Goal: Communication & Community: Answer question/provide support

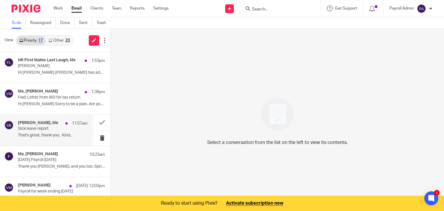
scroll to position [58, 0]
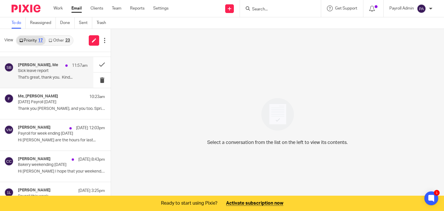
click at [55, 66] on div "[PERSON_NAME], Me 11:57am" at bounding box center [53, 66] width 70 height 6
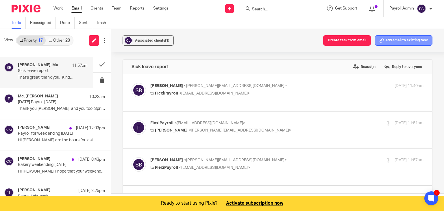
scroll to position [0, 0]
click at [385, 38] on button "Add email to existing task" at bounding box center [404, 40] width 58 height 10
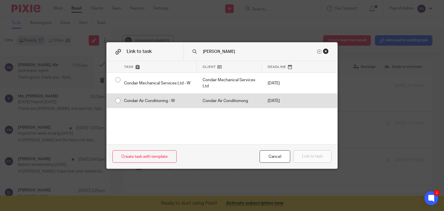
type input "conda"
click at [116, 100] on input "radio" at bounding box center [117, 100] width 11 height 11
radio input "false"
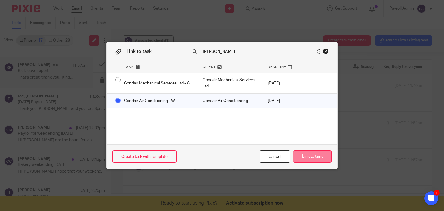
click at [317, 155] on button "Link to task" at bounding box center [312, 156] width 38 height 12
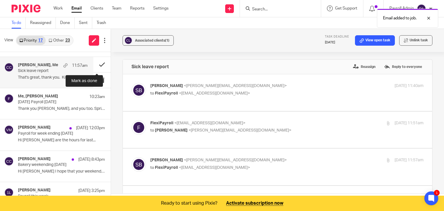
click at [96, 60] on button at bounding box center [101, 64] width 17 height 15
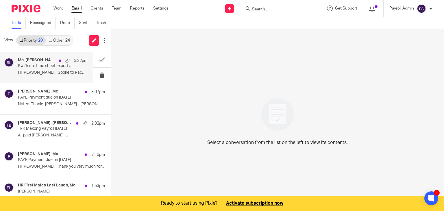
click at [52, 70] on div "Me, Kyle Edwards, Rachael Spratt 3:22pm Swiftsure time sheet export 4-10th Aug …" at bounding box center [53, 67] width 70 height 19
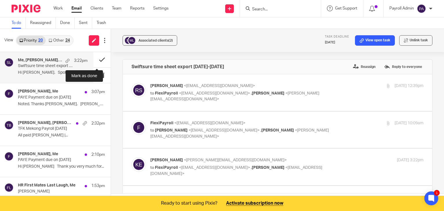
click at [95, 58] on button at bounding box center [101, 59] width 17 height 15
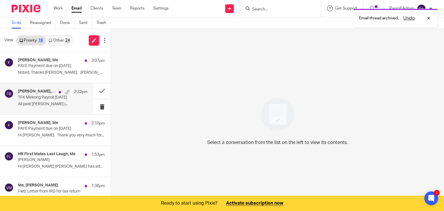
click at [32, 97] on p "TFK Mekong Payroll 13.08.25" at bounding box center [46, 97] width 56 height 5
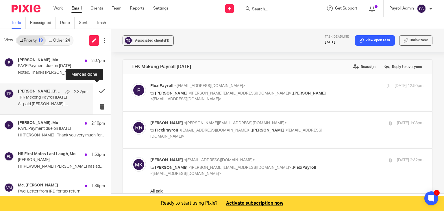
click at [97, 90] on button at bounding box center [101, 90] width 17 height 15
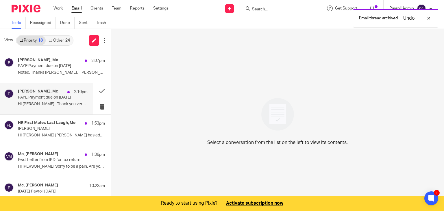
click at [34, 101] on div "Iris Chen, Me 2:10pm PAYE Payment due on 20th August 2026 Hi Julie Thank you ve…" at bounding box center [53, 98] width 70 height 19
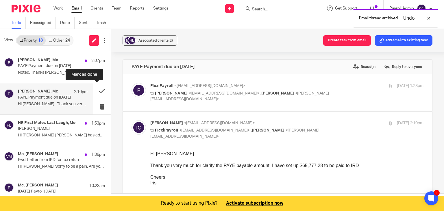
click at [96, 92] on button at bounding box center [101, 90] width 17 height 15
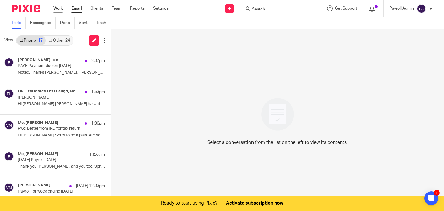
click at [58, 7] on link "Work" at bounding box center [57, 8] width 9 height 6
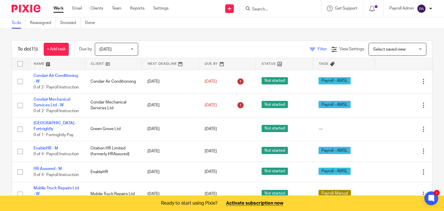
click at [318, 47] on span "Filter" at bounding box center [322, 49] width 9 height 4
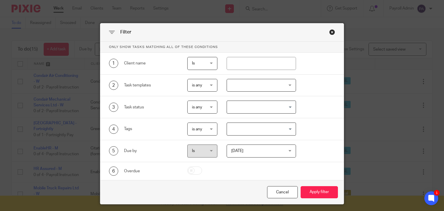
click at [289, 128] on input "Search for option" at bounding box center [259, 129] width 65 height 10
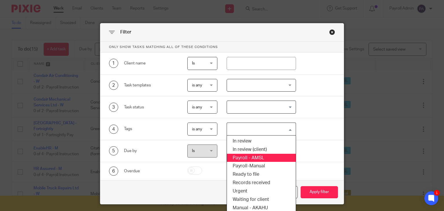
click at [266, 157] on li "Payroll - AMSL" at bounding box center [261, 158] width 69 height 8
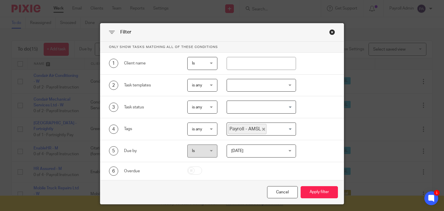
click at [289, 127] on input "Search for option" at bounding box center [279, 129] width 25 height 10
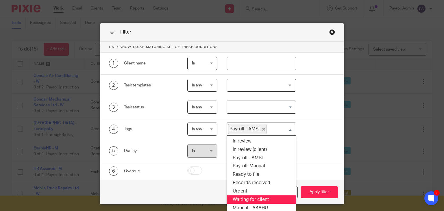
scroll to position [19, 0]
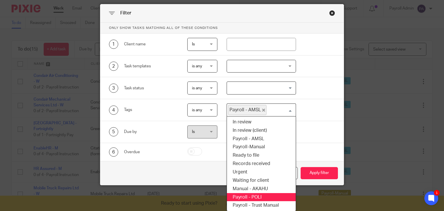
click at [257, 195] on li "Payroll - POLI" at bounding box center [261, 197] width 69 height 8
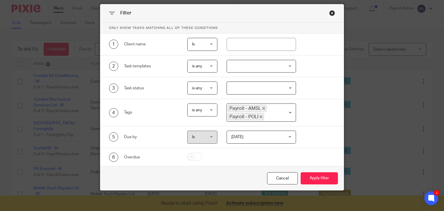
click at [290, 110] on div "Payroll - AMSL Payroll - POLI" at bounding box center [260, 112] width 66 height 16
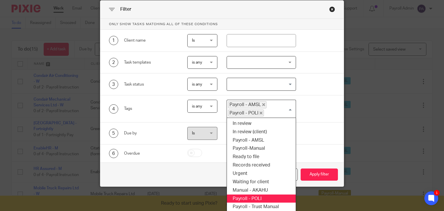
scroll to position [24, 0]
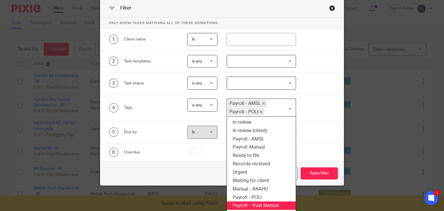
click at [271, 205] on li "Payroll - Trust Manual" at bounding box center [261, 205] width 69 height 8
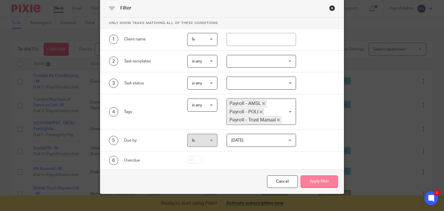
click at [317, 177] on button "Apply filter" at bounding box center [319, 181] width 37 height 12
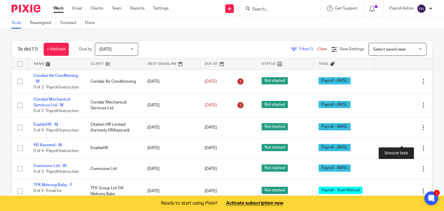
click at [410, 130] on div at bounding box center [413, 128] width 6 height 6
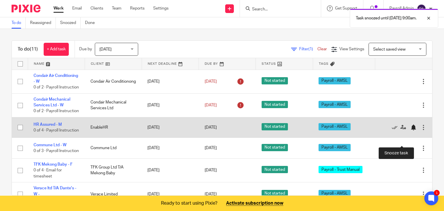
click at [410, 130] on div at bounding box center [413, 128] width 6 height 6
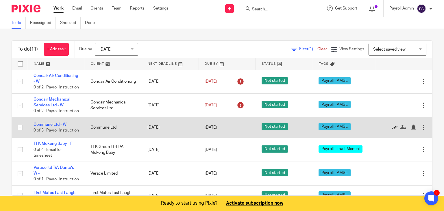
click at [392, 130] on icon at bounding box center [395, 128] width 6 height 6
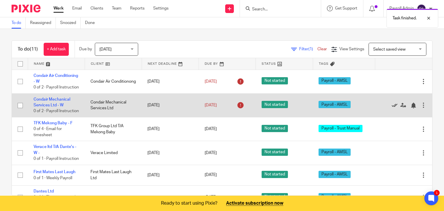
click at [392, 108] on icon at bounding box center [395, 106] width 6 height 6
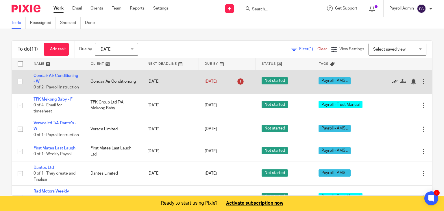
click at [392, 84] on icon at bounding box center [395, 82] width 6 height 6
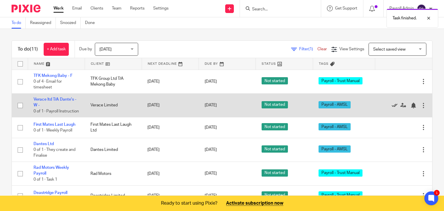
click at [392, 108] on icon at bounding box center [395, 106] width 6 height 6
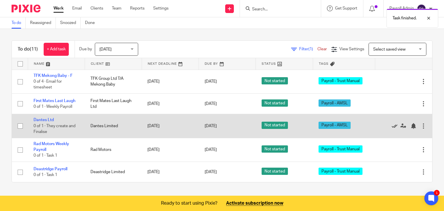
click at [392, 125] on icon at bounding box center [395, 126] width 6 height 6
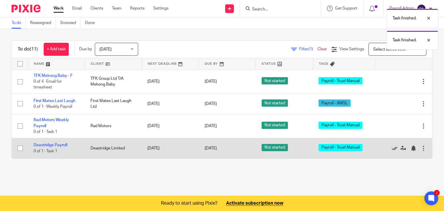
click at [392, 147] on icon at bounding box center [395, 148] width 6 height 6
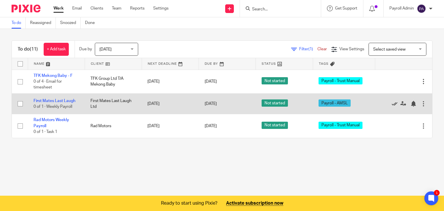
click at [392, 101] on icon at bounding box center [395, 104] width 6 height 6
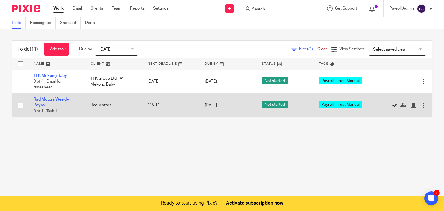
click at [392, 106] on icon at bounding box center [395, 106] width 6 height 6
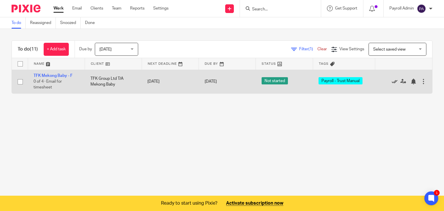
click at [392, 81] on icon at bounding box center [395, 82] width 6 height 6
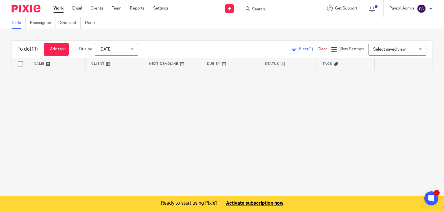
click at [317, 48] on link "Clear" at bounding box center [322, 49] width 10 height 4
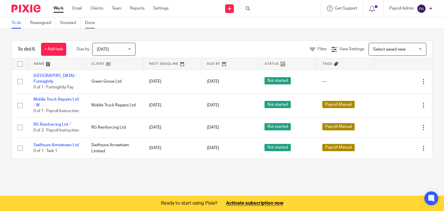
click at [92, 21] on link "Done" at bounding box center [92, 22] width 14 height 11
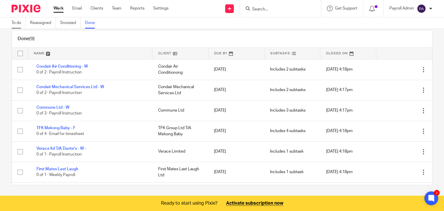
click at [15, 23] on link "To do" at bounding box center [19, 22] width 14 height 11
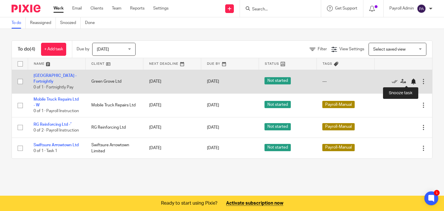
click at [410, 79] on div at bounding box center [413, 82] width 6 height 6
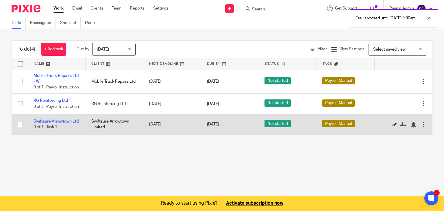
click at [392, 127] on icon at bounding box center [395, 125] width 6 height 6
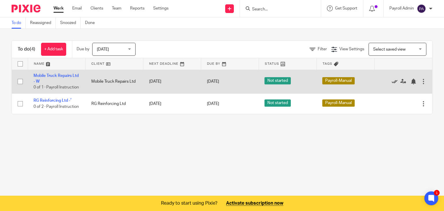
click at [392, 84] on icon at bounding box center [395, 82] width 6 height 6
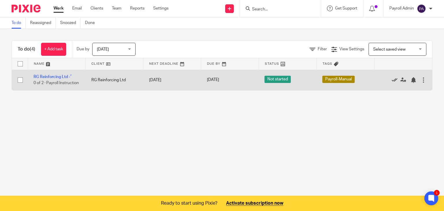
click at [392, 79] on icon at bounding box center [395, 80] width 6 height 6
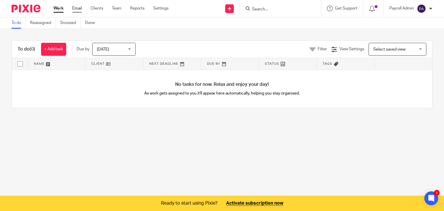
click at [75, 8] on link "Email" at bounding box center [77, 8] width 10 height 6
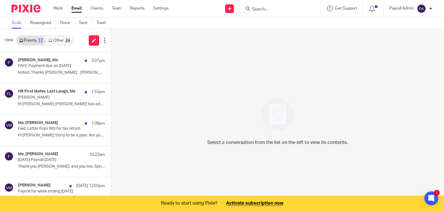
click at [64, 40] on link "Other 24" at bounding box center [59, 40] width 27 height 9
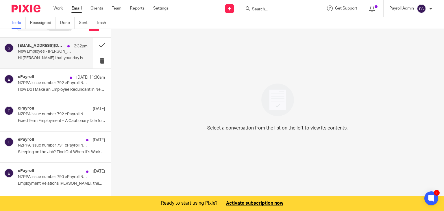
click at [46, 50] on p "New Employee - [PERSON_NAME]" at bounding box center [46, 51] width 56 height 5
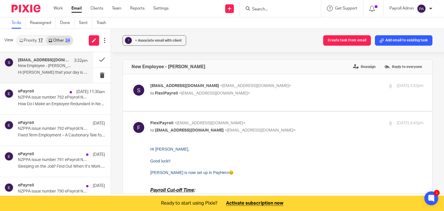
scroll to position [0, 0]
click at [171, 41] on span "+ Associate email with client" at bounding box center [158, 40] width 47 height 3
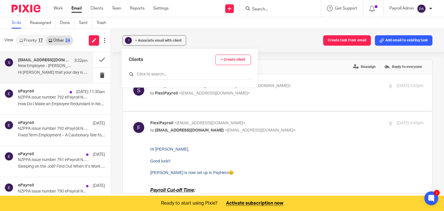
click at [147, 74] on input "text" at bounding box center [190, 74] width 122 height 6
type input "southan"
click at [131, 99] on input "checkbox" at bounding box center [131, 100] width 4 height 4
checkbox input "true"
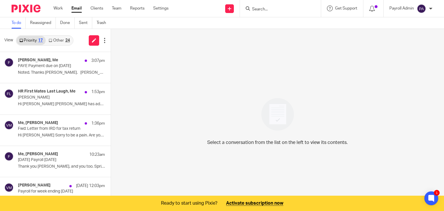
click at [53, 40] on link "Other 24" at bounding box center [59, 40] width 27 height 9
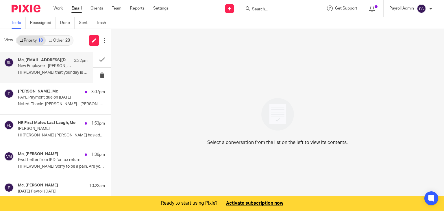
click at [58, 70] on div "Me, sales@southanprint.co.nz 3:32pm New Employee - Bailey Marumaru Hi Julie Hop…" at bounding box center [53, 67] width 70 height 19
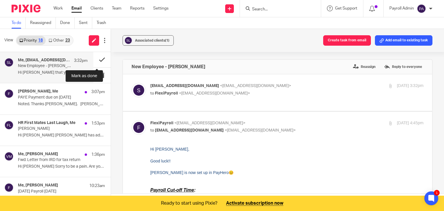
click at [97, 59] on button at bounding box center [101, 59] width 17 height 15
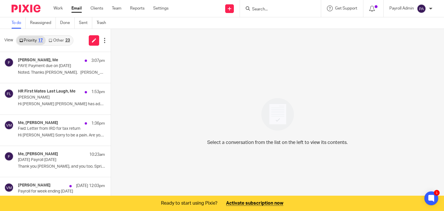
click at [275, 9] on input "Search" at bounding box center [277, 9] width 52 height 5
type input "10down"
click at [272, 21] on link at bounding box center [286, 22] width 72 height 9
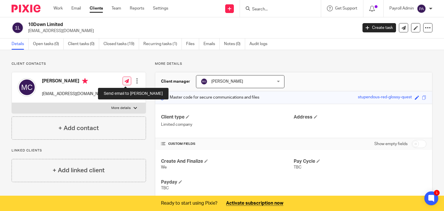
click at [126, 79] on icon at bounding box center [127, 81] width 4 height 4
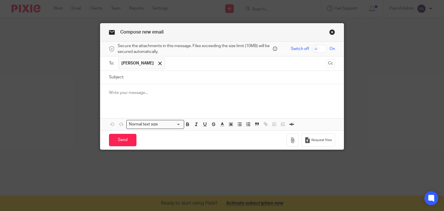
click at [143, 77] on input "Subject:" at bounding box center [231, 77] width 208 height 13
type input "[DATE] Payroll [DATE]"
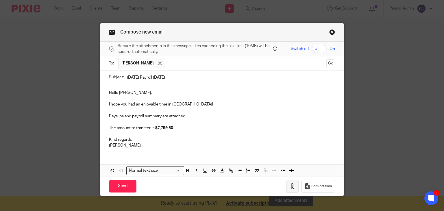
click at [291, 188] on button "button" at bounding box center [292, 186] width 12 height 13
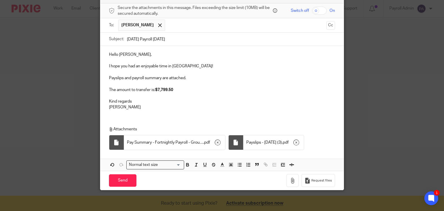
scroll to position [40, 0]
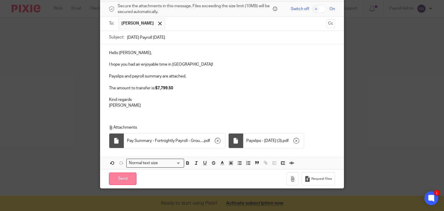
click at [121, 177] on input "Send" at bounding box center [122, 179] width 27 height 12
